Goal: Task Accomplishment & Management: Manage account settings

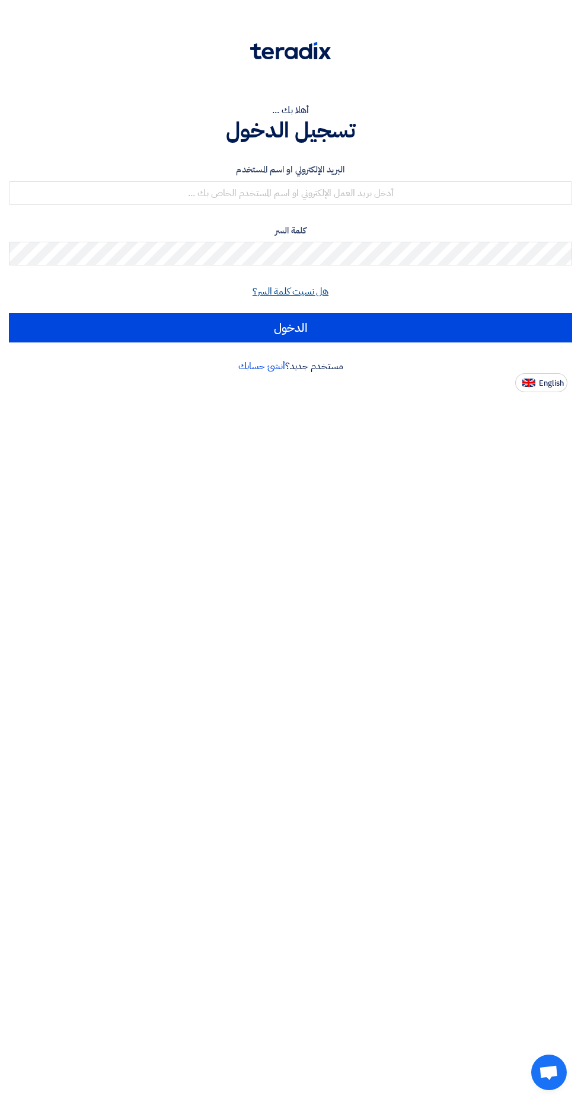
click at [273, 289] on link "هل نسيت كلمة السر؟" at bounding box center [290, 291] width 76 height 14
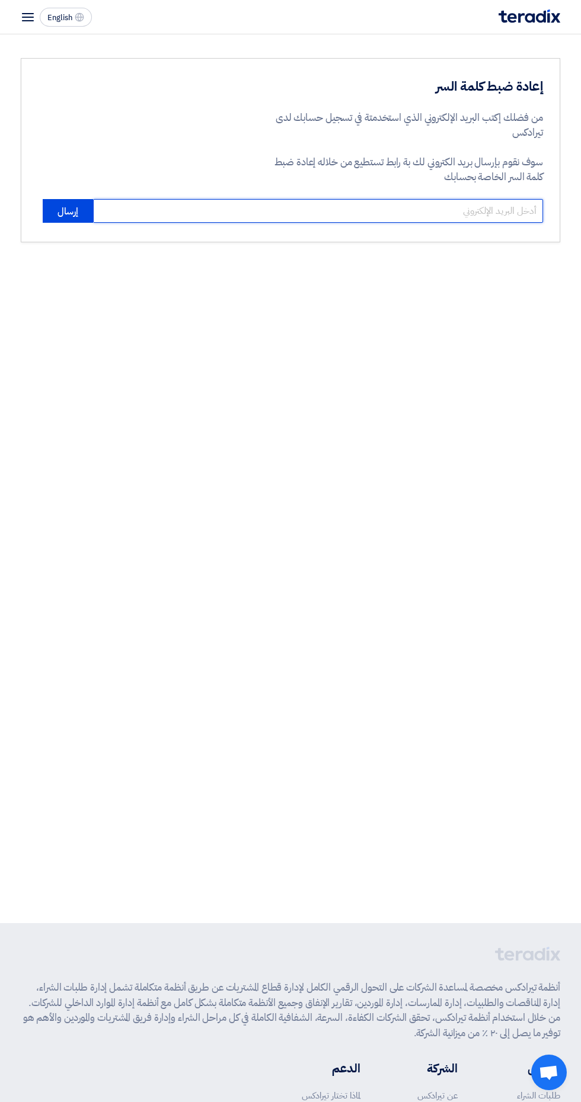
click at [276, 217] on input "email" at bounding box center [318, 211] width 450 height 24
type input "k16021980@gmail.com"
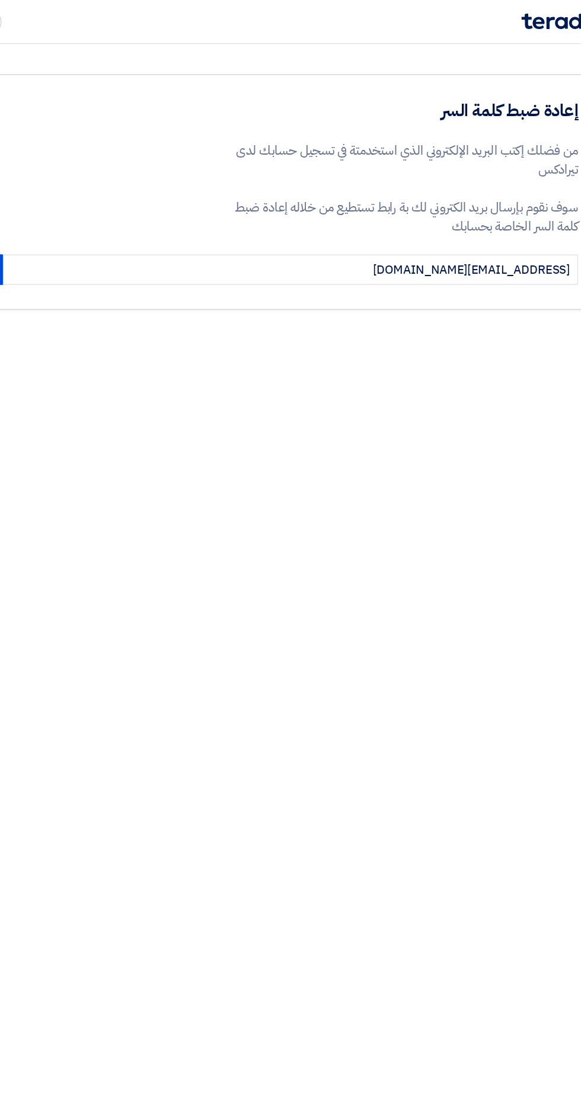
click at [276, 133] on p "من فضلك إكتب البريد الإلكتروني الذي استخدمتة في تسجيل حسابك لدى تيرادكس" at bounding box center [404, 125] width 278 height 30
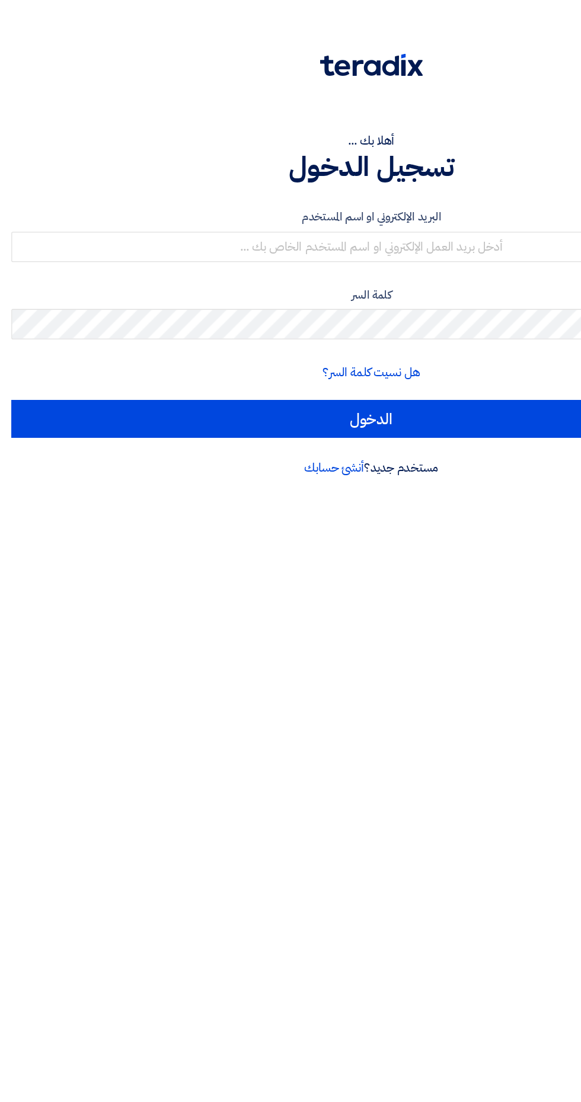
click at [207, 219] on form "البريد الإلكتروني او اسم المستخدم كلمة السر هل نسيت كلمة السر؟ الدخول" at bounding box center [290, 252] width 563 height 179
click at [227, 151] on div "البريد الإلكتروني او اسم المستخدم كلمة السر هل نسيت كلمة السر؟ الدخول" at bounding box center [290, 252] width 563 height 213
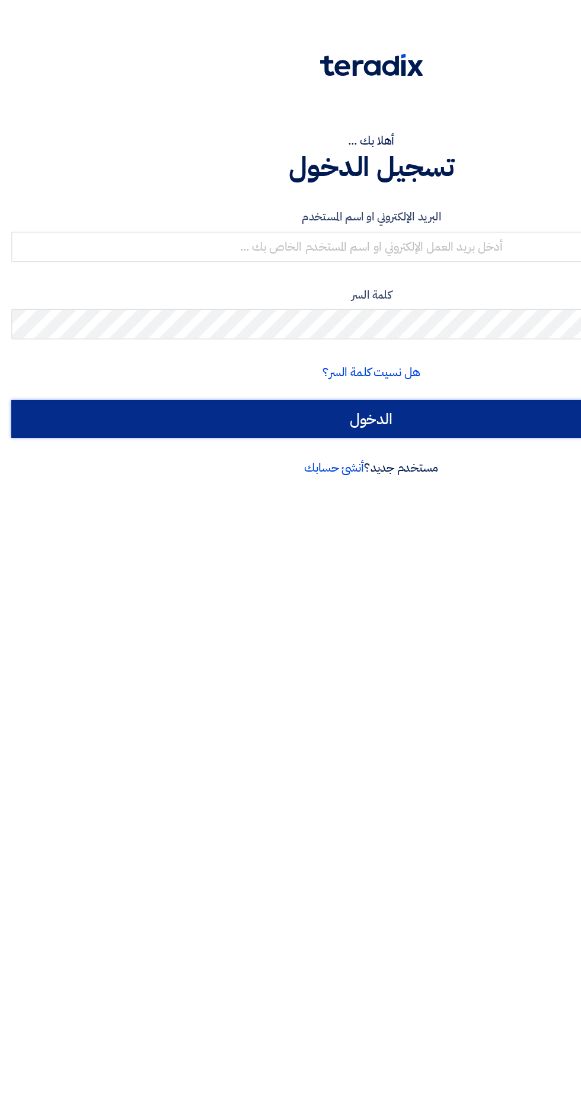
click at [178, 318] on input "الدخول" at bounding box center [290, 328] width 563 height 30
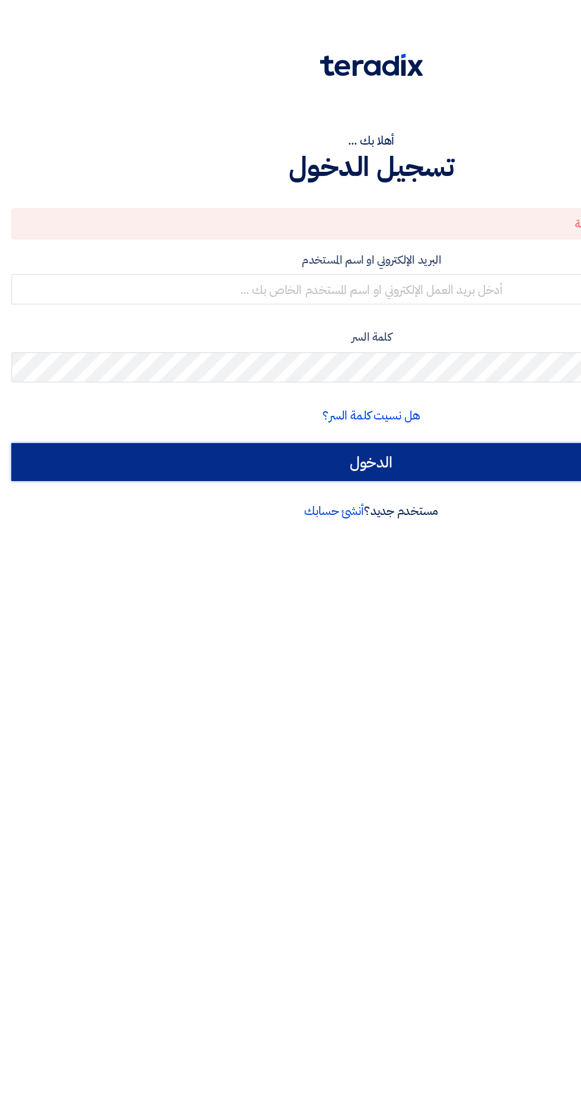
click at [195, 352] on input "الدخول" at bounding box center [290, 362] width 563 height 30
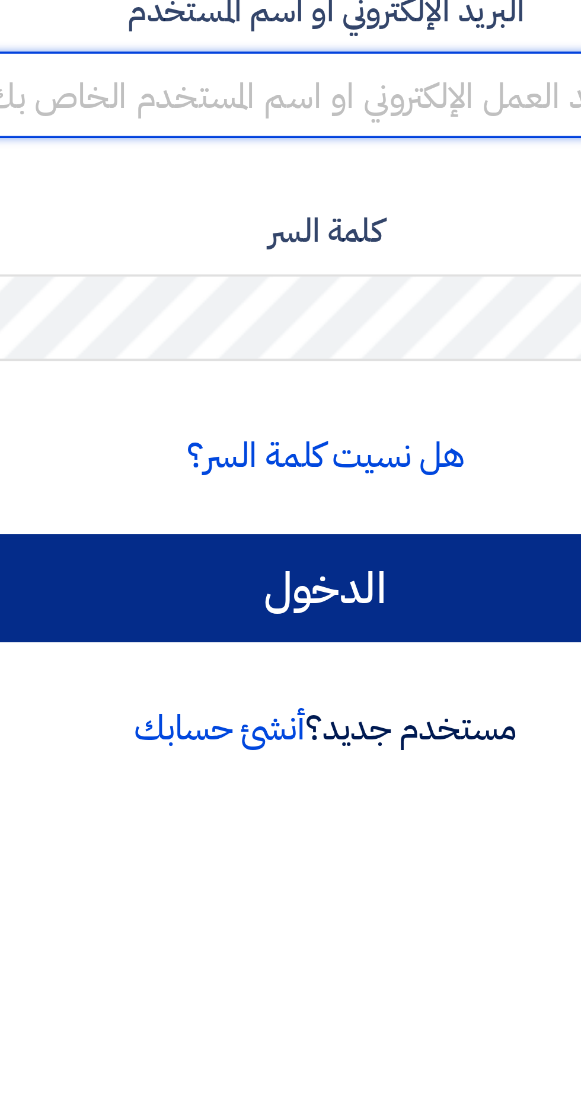
type input "k16021980@gmail.com"
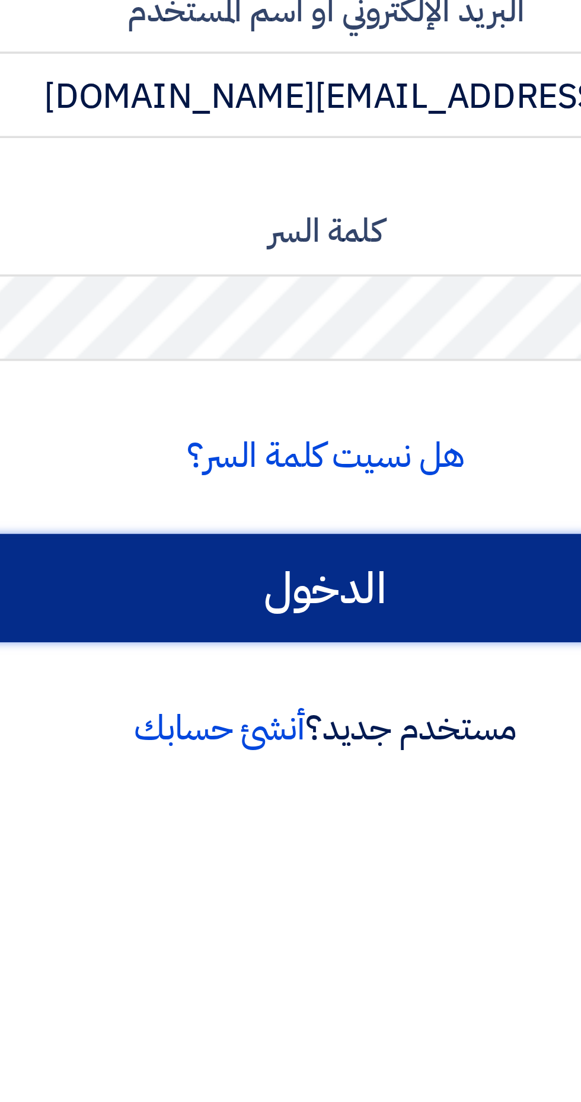
click at [306, 363] on input "الدخول" at bounding box center [290, 362] width 563 height 30
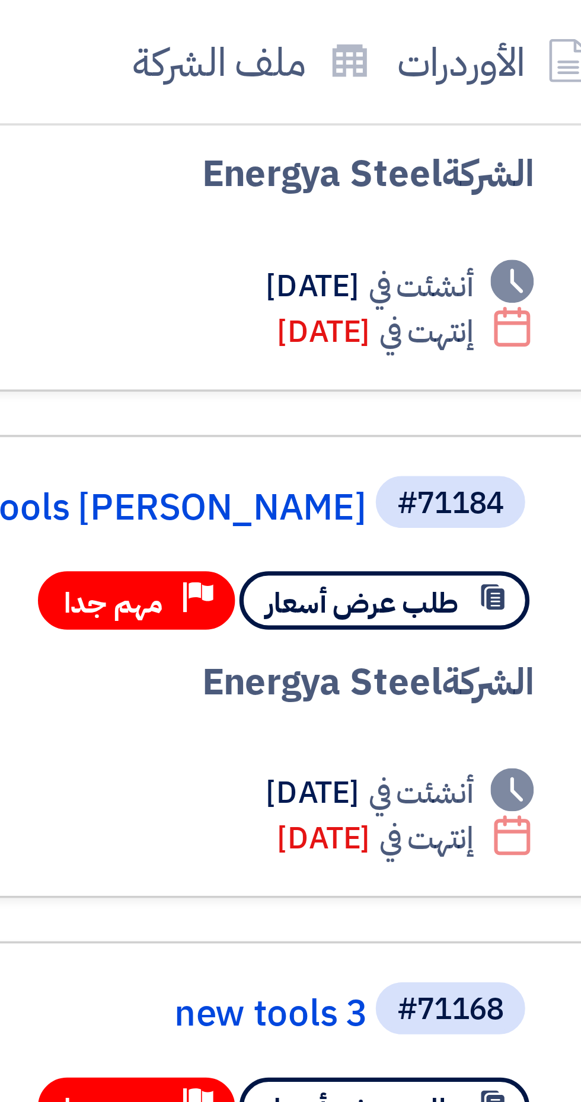
scroll to position [0, -2]
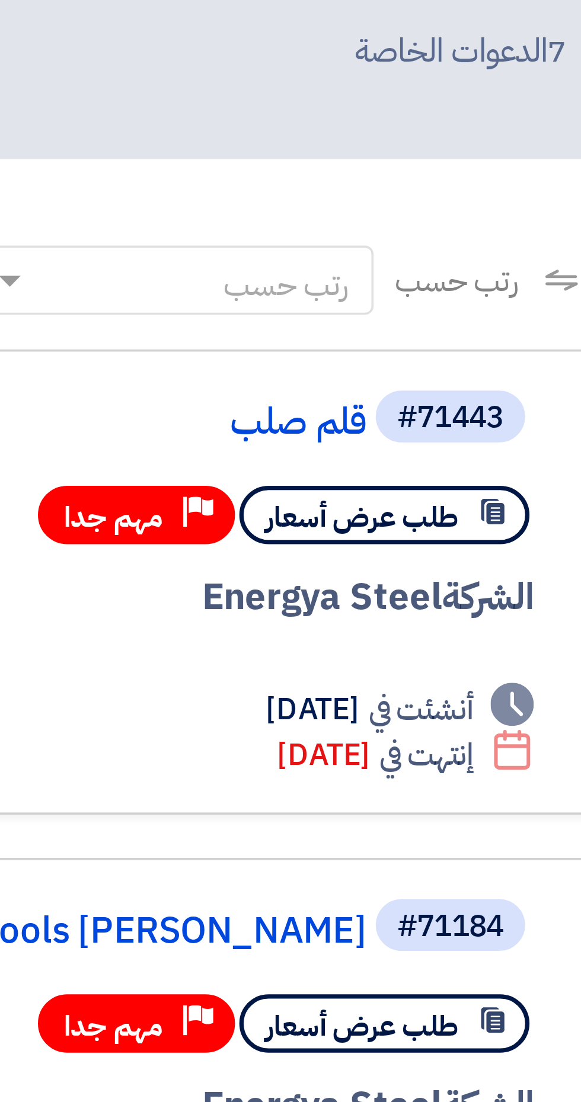
click at [381, 166] on div "#71443" at bounding box center [385, 164] width 29 height 8
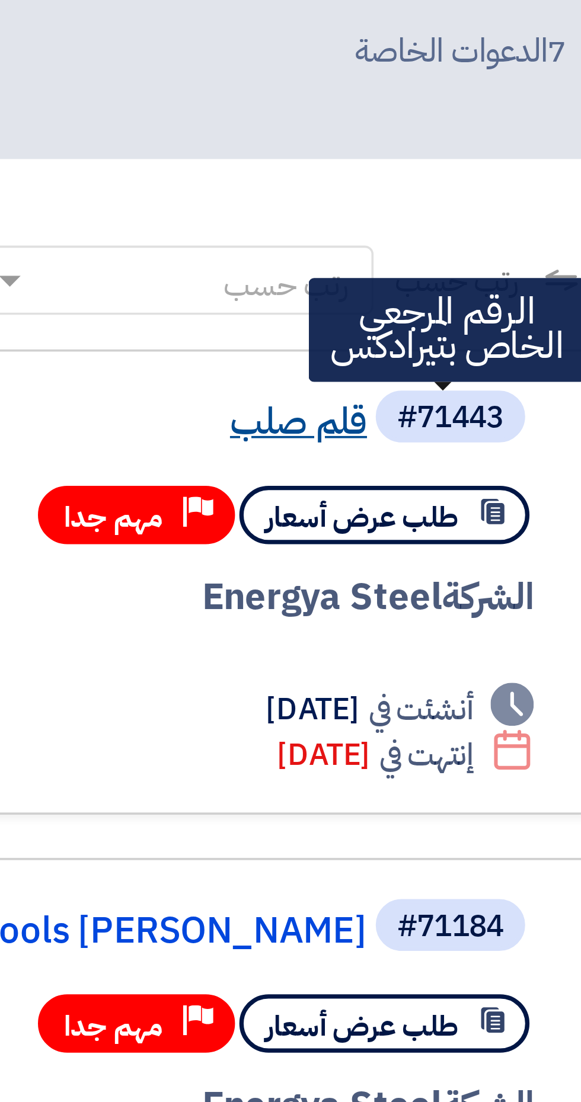
click at [337, 163] on link "قلم صلب" at bounding box center [244, 165] width 237 height 11
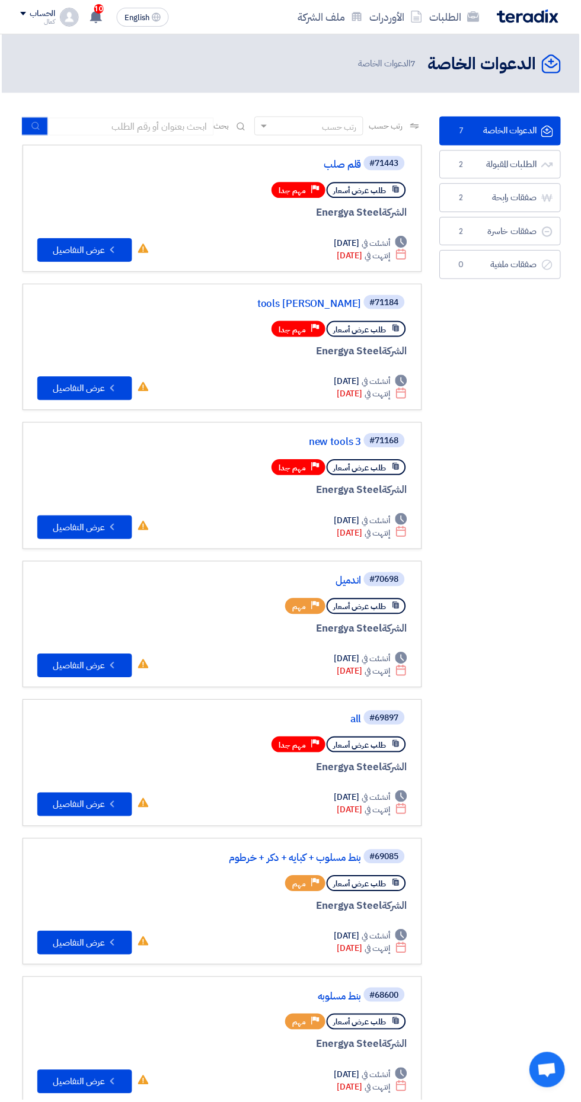
scroll to position [0, -2]
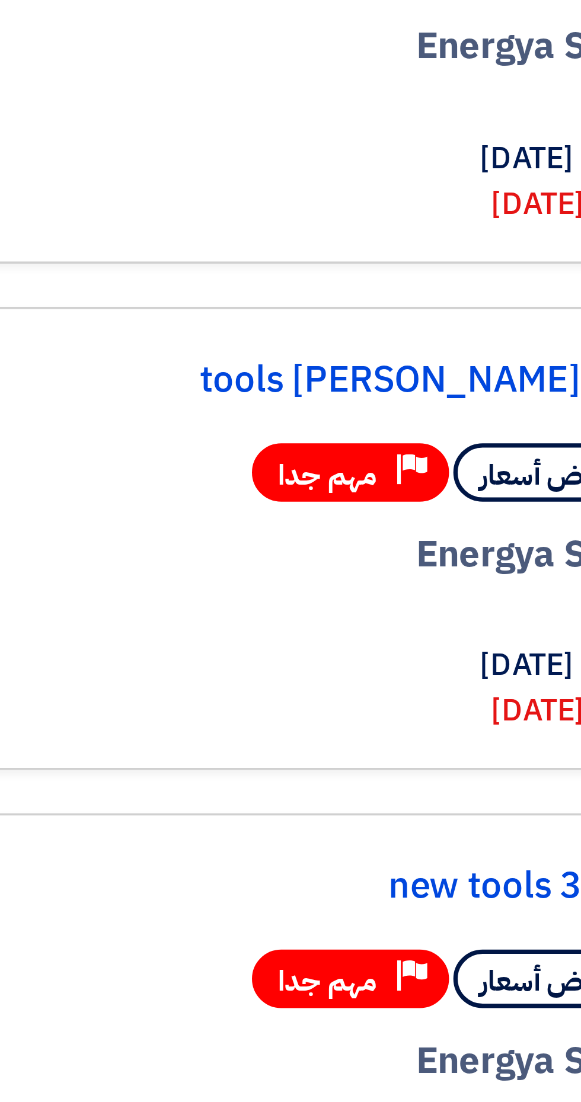
scroll to position [0, -2]
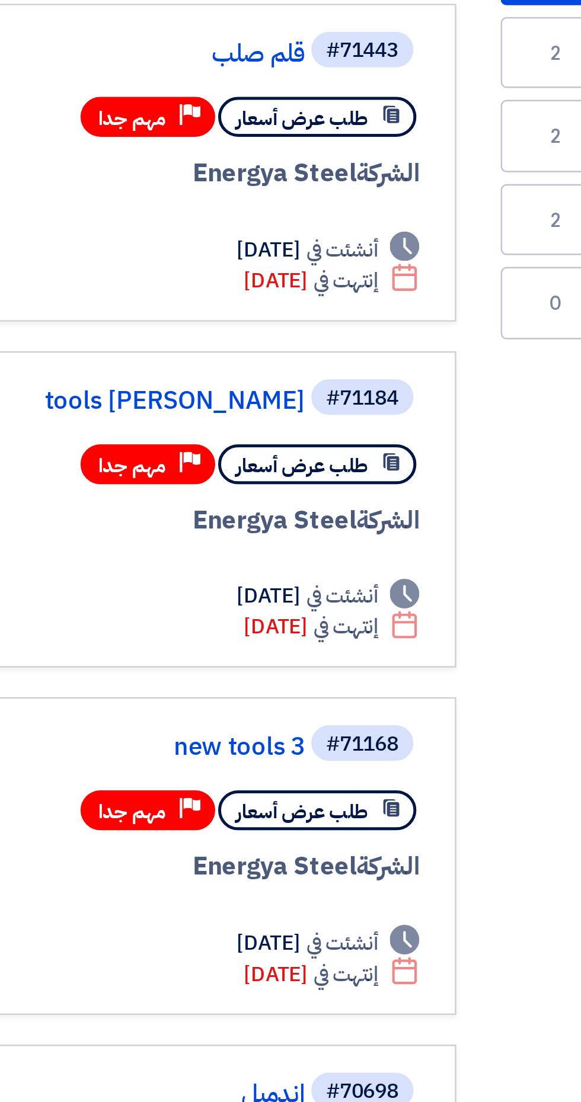
click at [361, 330] on span "طلب عرض أسعار" at bounding box center [361, 330] width 53 height 11
click at [328, 301] on link "tools osama" at bounding box center [244, 304] width 237 height 11
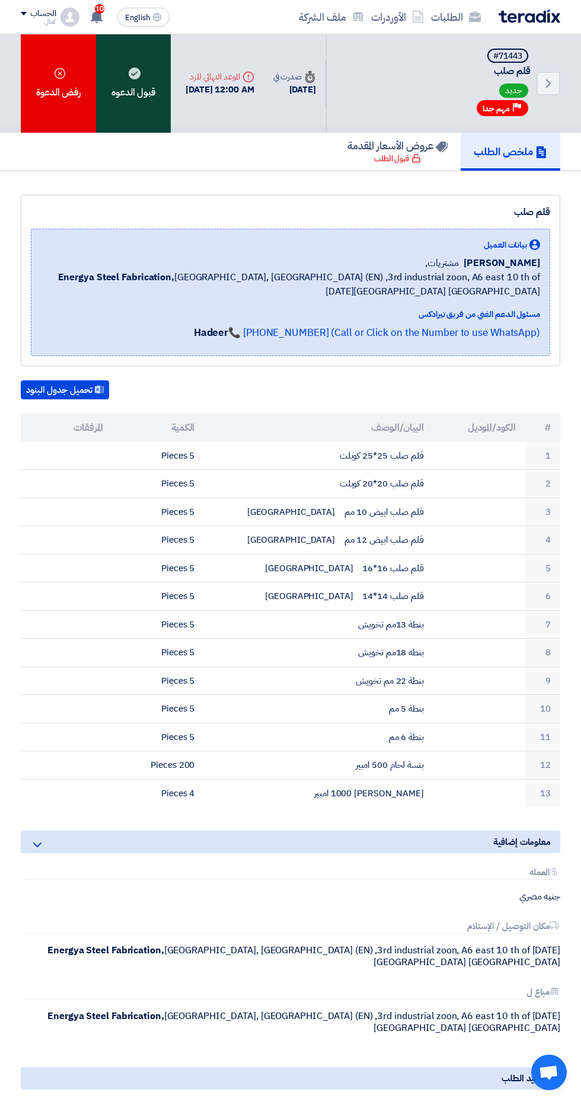
click at [130, 104] on div "قبول الدعوه" at bounding box center [133, 83] width 75 height 98
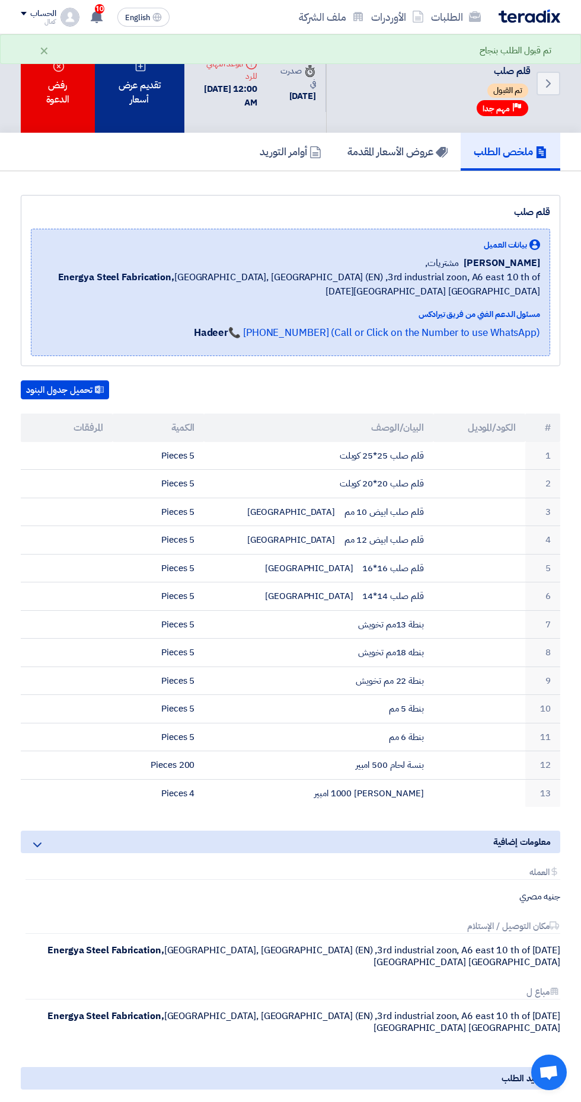
click at [129, 107] on div "تقديم عرض أسعار" at bounding box center [139, 83] width 89 height 98
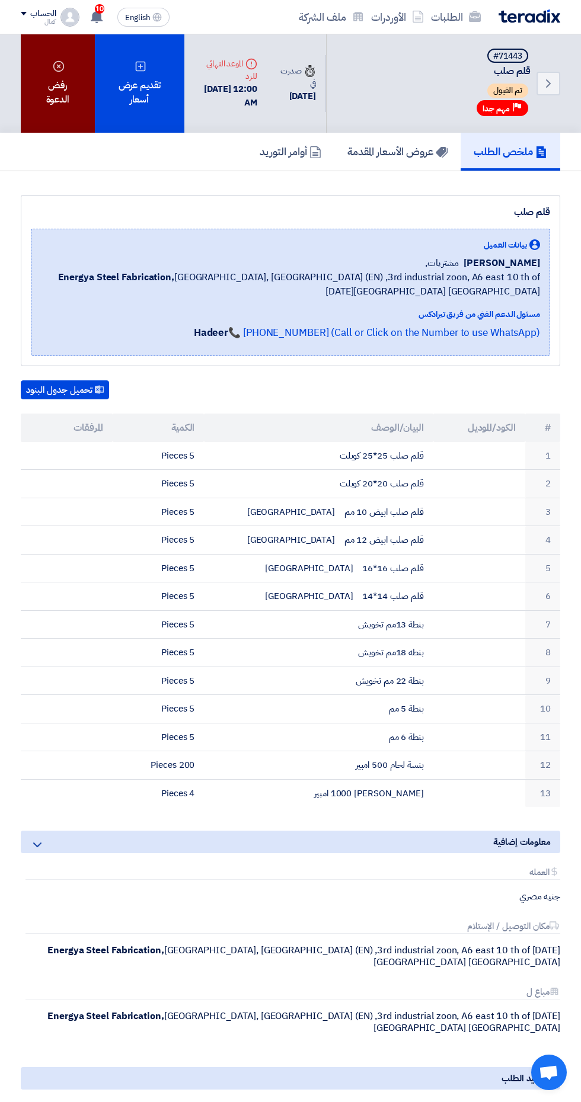
click at [52, 100] on div "رفض الدعوة" at bounding box center [58, 83] width 74 height 98
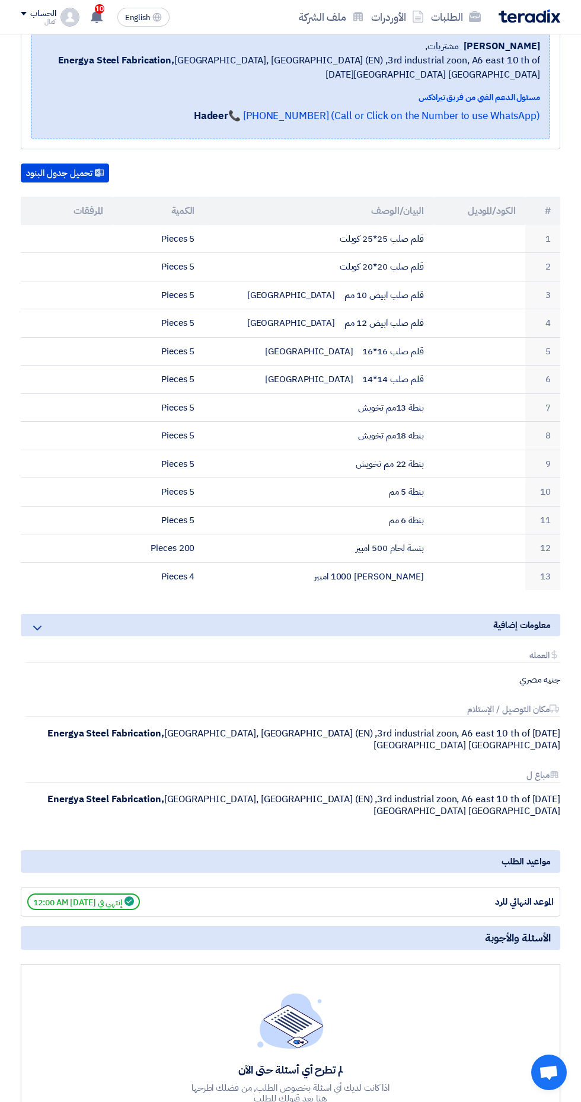
scroll to position [219, 0]
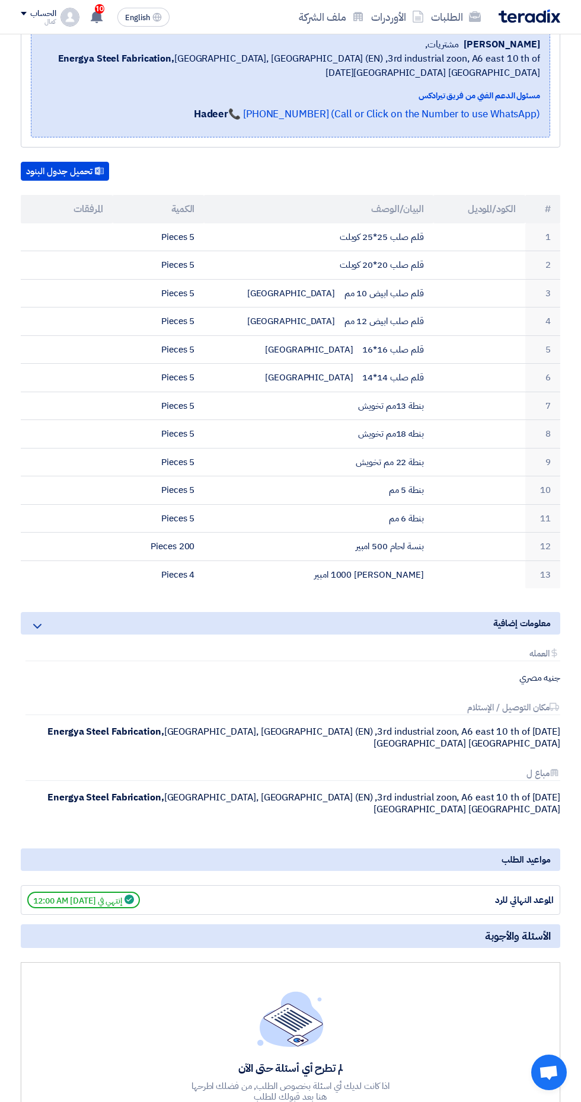
click at [86, 892] on span "إنتهي في [DATE] 12:00 AM" at bounding box center [83, 900] width 113 height 17
click at [275, 1101] on button "+ أضف سؤال جديد" at bounding box center [291, 1124] width 104 height 26
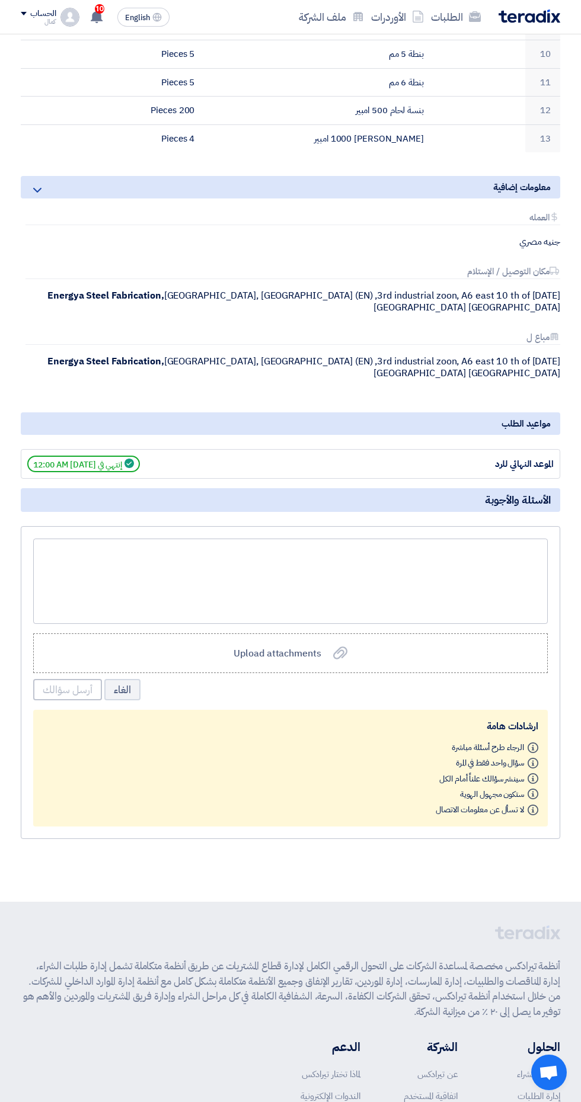
scroll to position [713, 0]
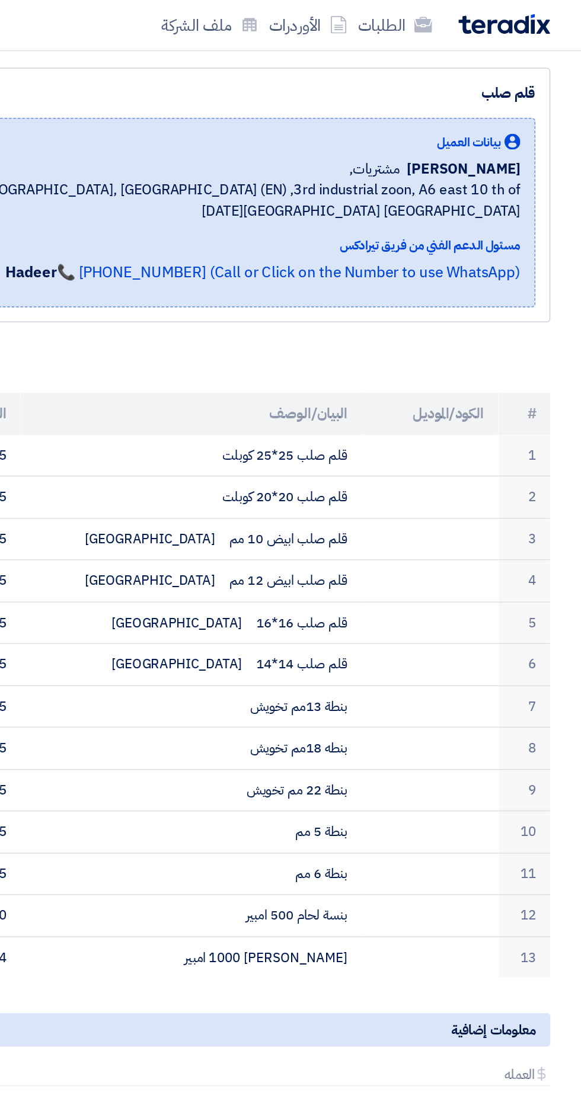
scroll to position [149, 0]
click at [444, 11] on link "الطلبات" at bounding box center [455, 17] width 57 height 28
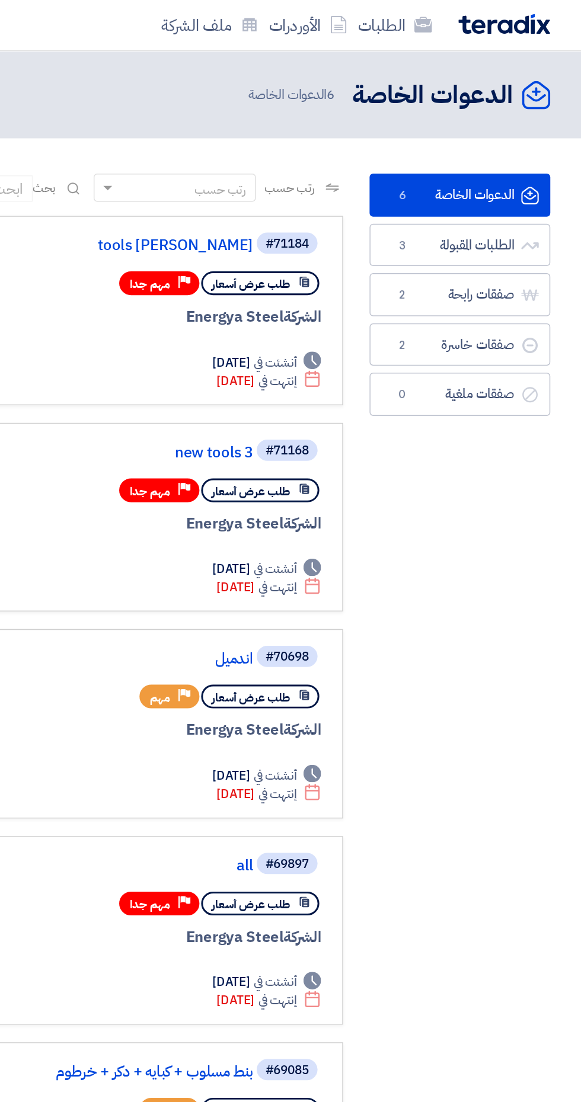
scroll to position [0, -2]
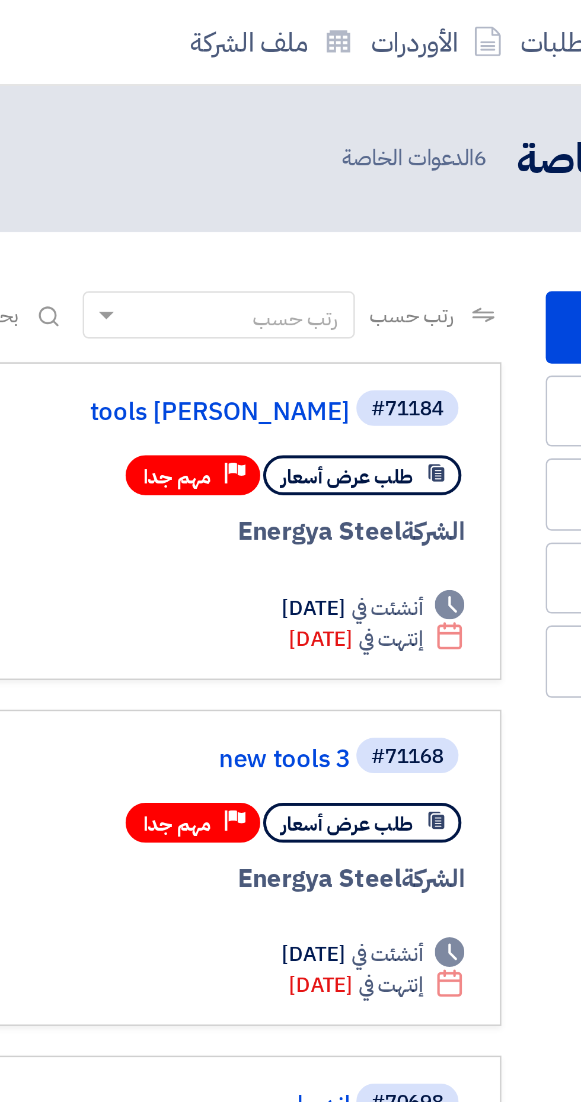
click at [338, 251] on div "Deadline إنتهت في Aug 29, 2025" at bounding box center [373, 256] width 70 height 12
click at [340, 189] on span "طلب عرض أسعار" at bounding box center [361, 190] width 53 height 11
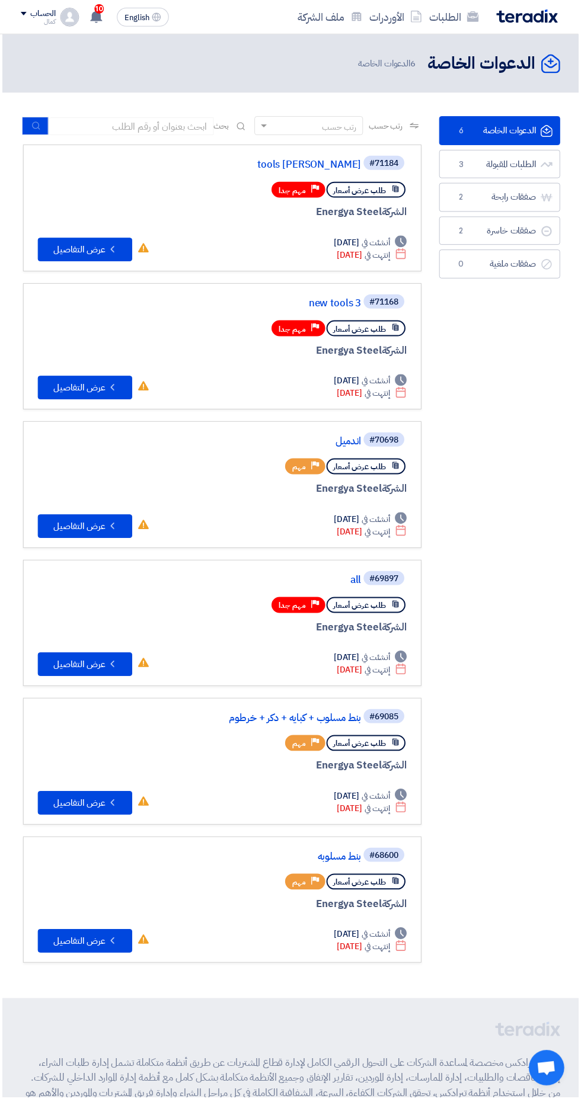
click at [354, 203] on div "#71184 tools osama طلب عرض أسعار Priority مهم جدا الشركة Energya Steel" at bounding box center [223, 196] width 370 height 82
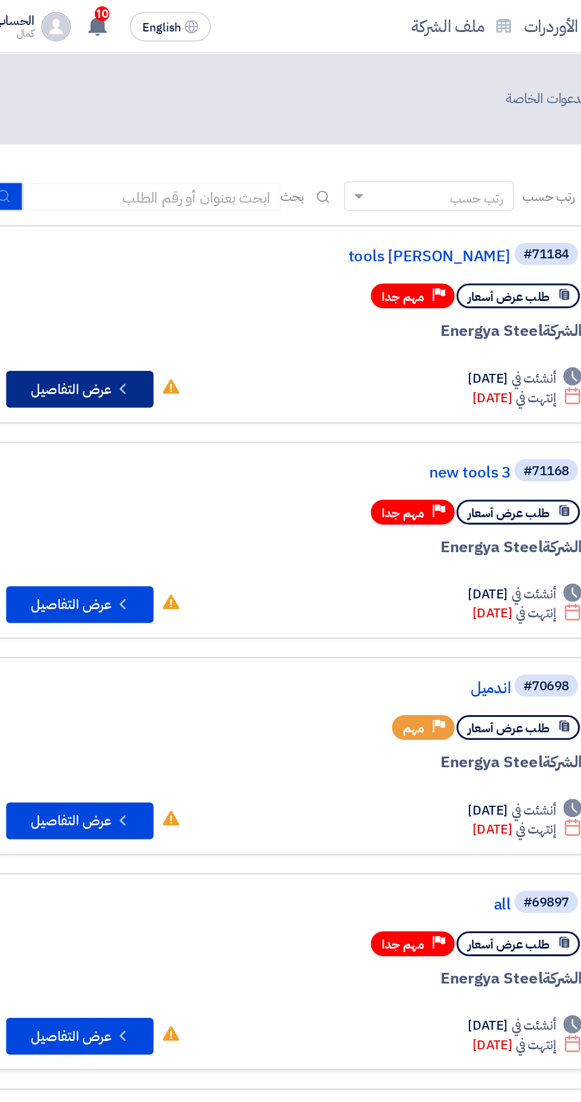
click at [76, 242] on button "Check details عرض التفاصيل" at bounding box center [85, 251] width 95 height 24
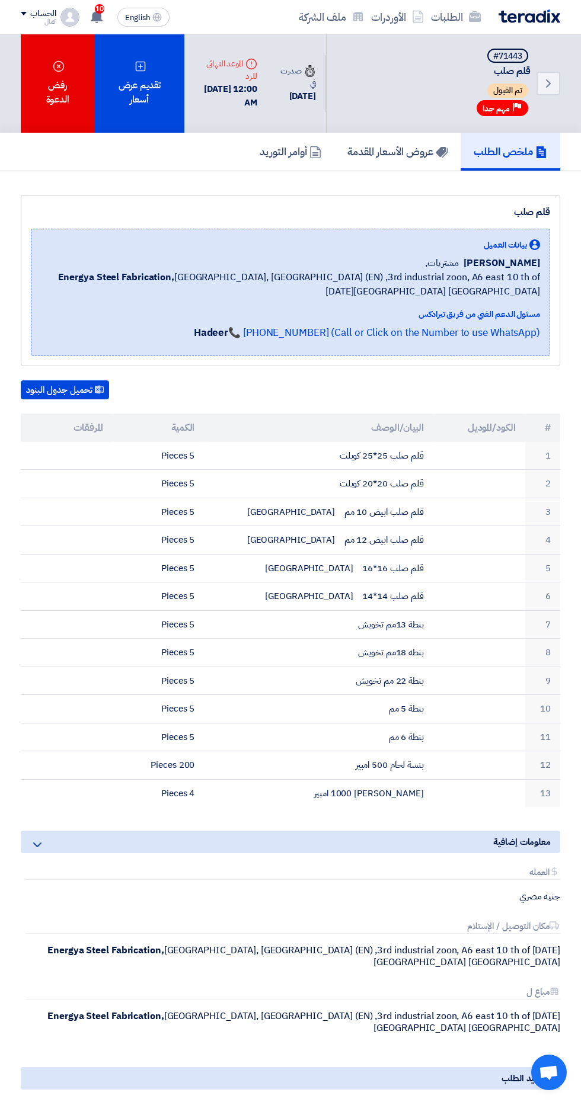
click at [495, 168] on link "ملخص الطلب" at bounding box center [510, 152] width 100 height 38
click at [493, 150] on h5 "ملخص الطلب" at bounding box center [509, 152] width 73 height 14
click at [517, 152] on h5 "ملخص الطلب" at bounding box center [509, 152] width 73 height 14
click at [493, 168] on link "ملخص الطلب" at bounding box center [510, 152] width 100 height 38
